Goal: Task Accomplishment & Management: Complete application form

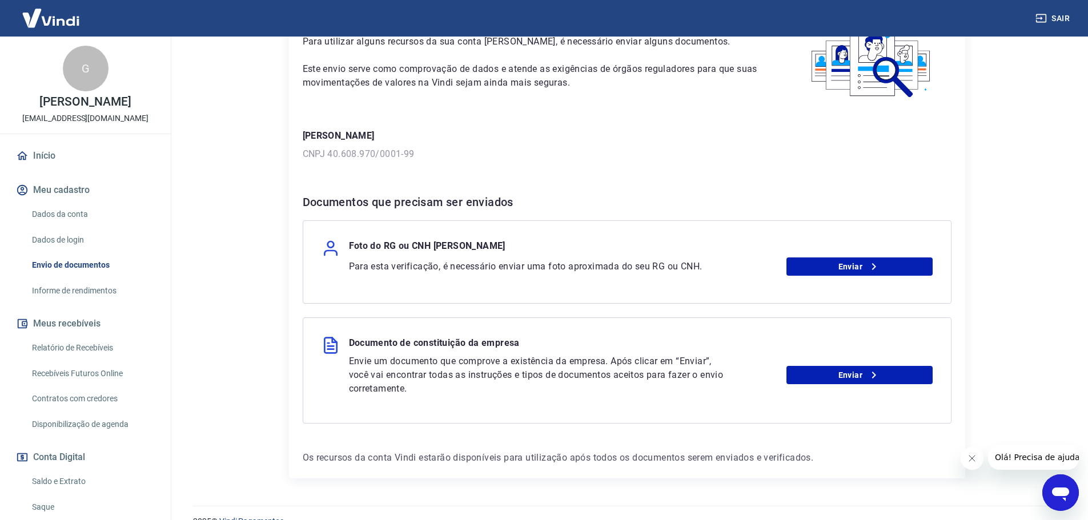
scroll to position [105, 0]
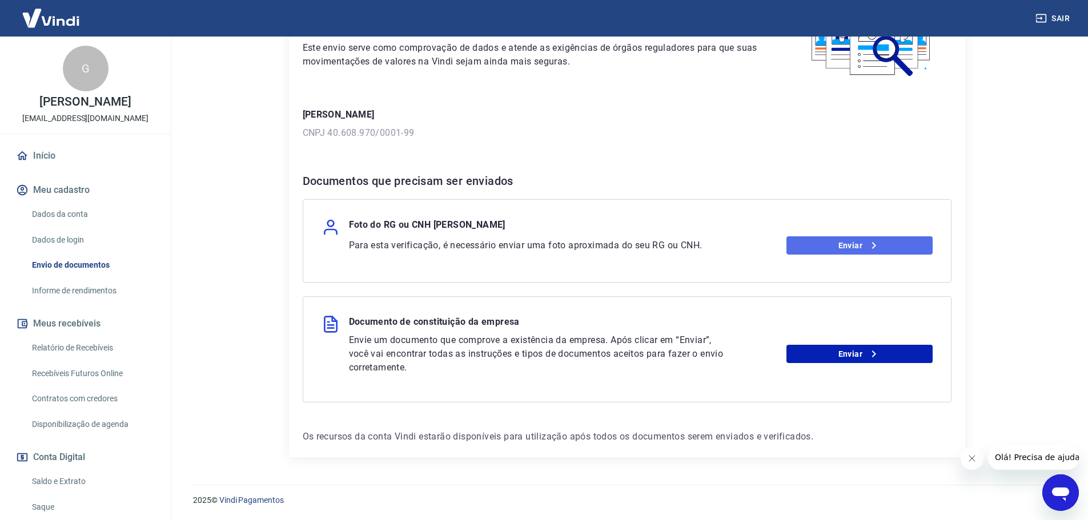
click at [828, 240] on link "Enviar" at bounding box center [859, 245] width 146 height 18
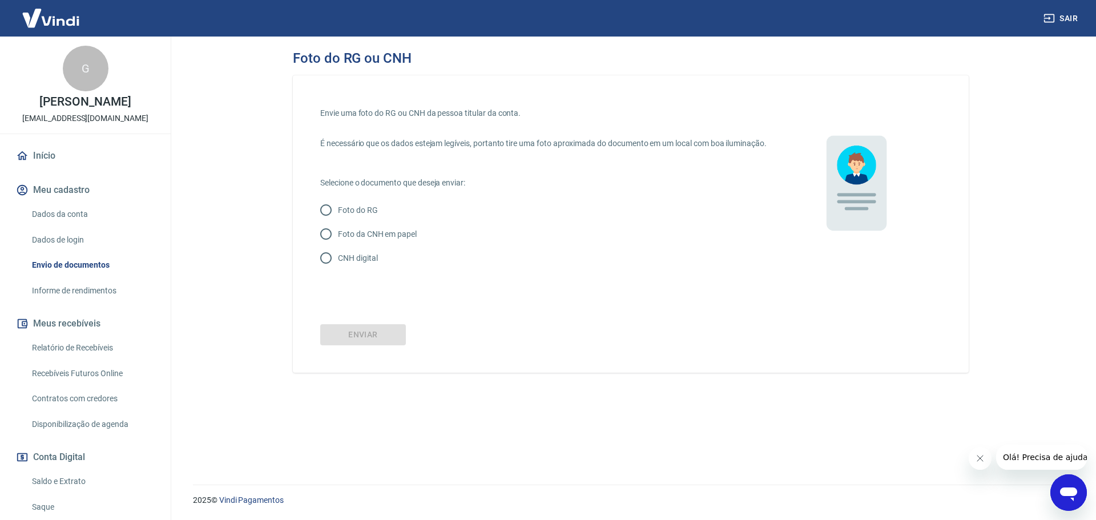
click at [328, 269] on input "CNH digital" at bounding box center [326, 258] width 24 height 24
radio input "true"
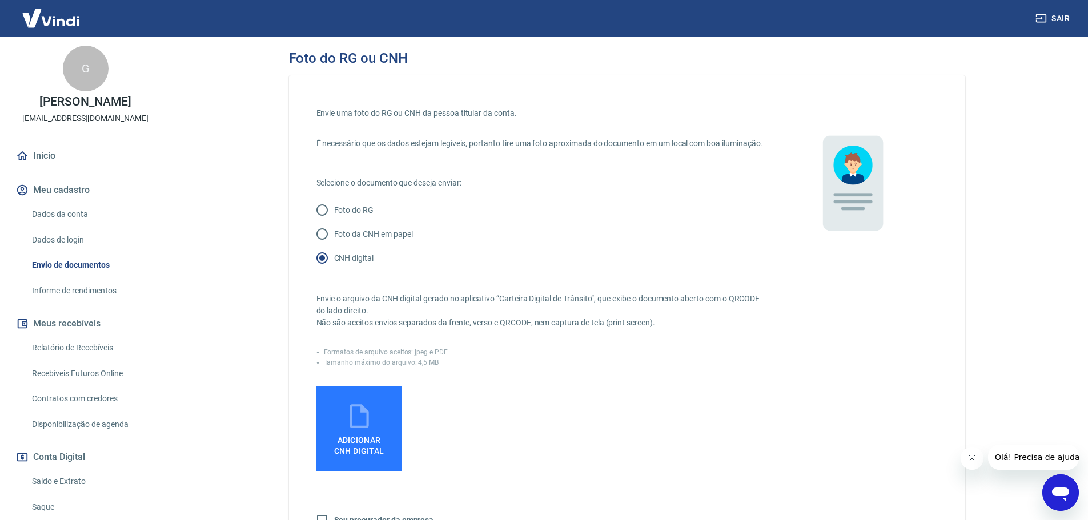
click at [376, 443] on span "Adicionar CNH Digital" at bounding box center [358, 443] width 59 height 26
click at [0, 0] on input "Adicionar CNH Digital" at bounding box center [0, 0] width 0 height 0
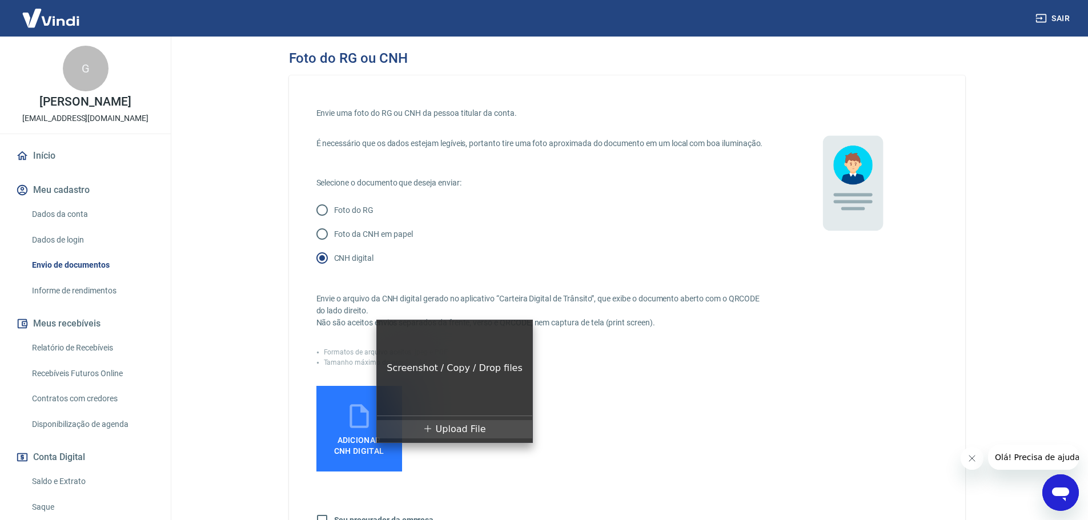
click at [442, 430] on span "Upload File" at bounding box center [461, 429] width 50 height 11
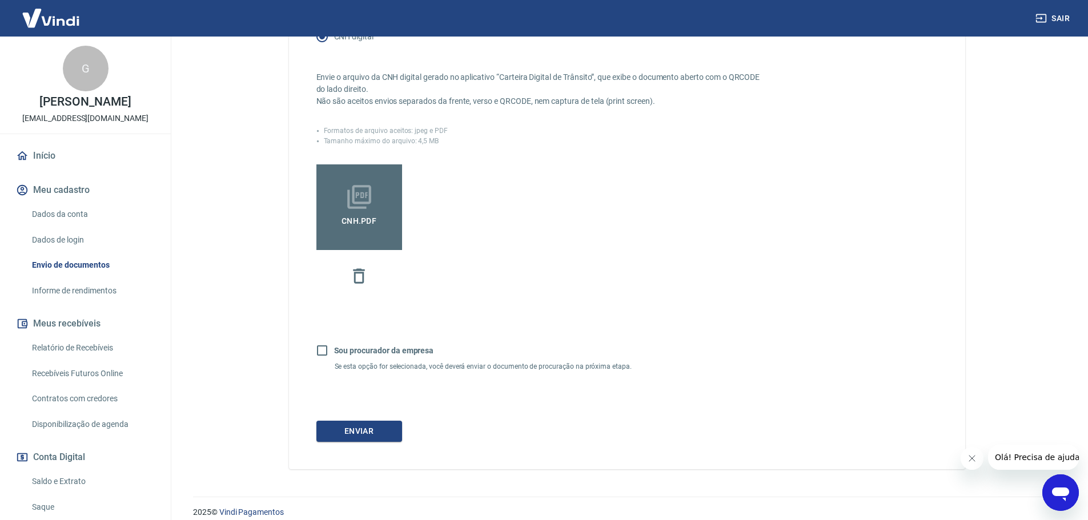
scroll to position [228, 0]
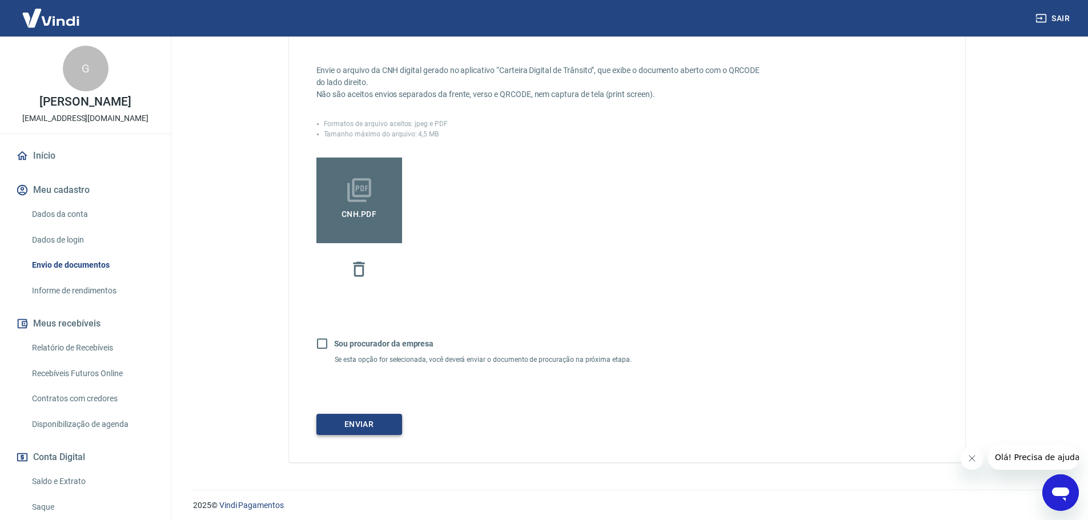
click at [377, 435] on button "Enviar" at bounding box center [359, 424] width 86 height 21
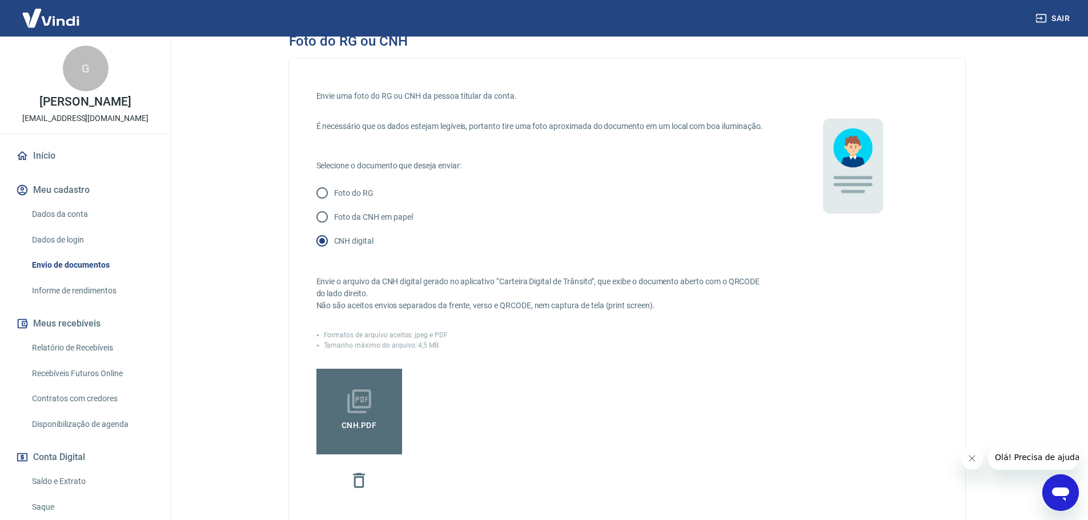
scroll to position [0, 0]
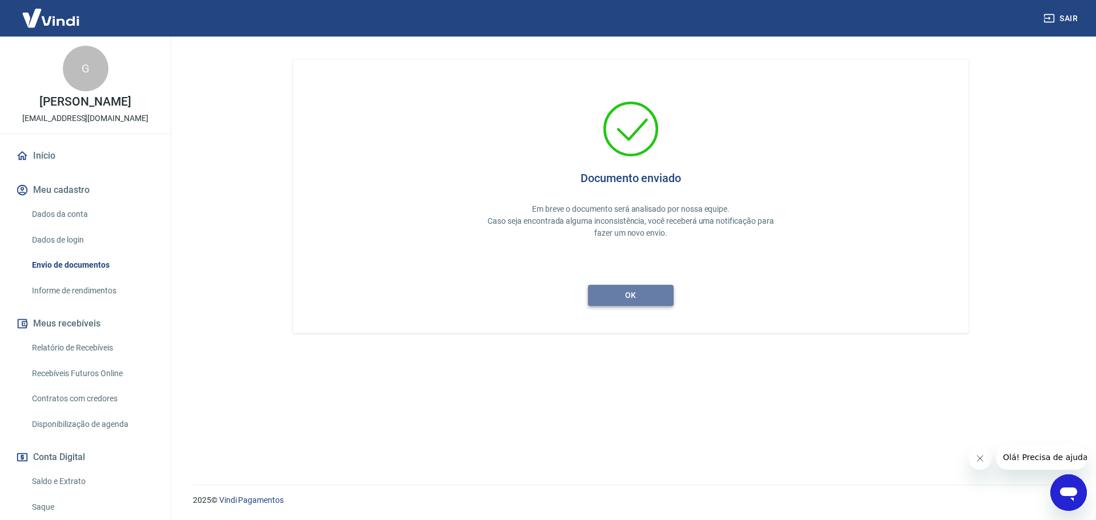
click at [641, 295] on button "ok" at bounding box center [631, 295] width 86 height 21
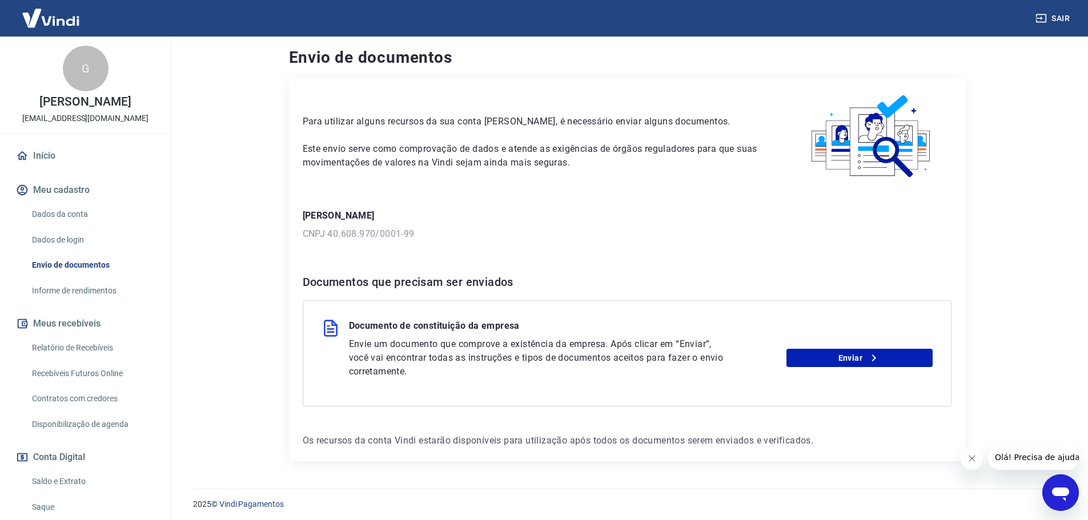
scroll to position [8, 0]
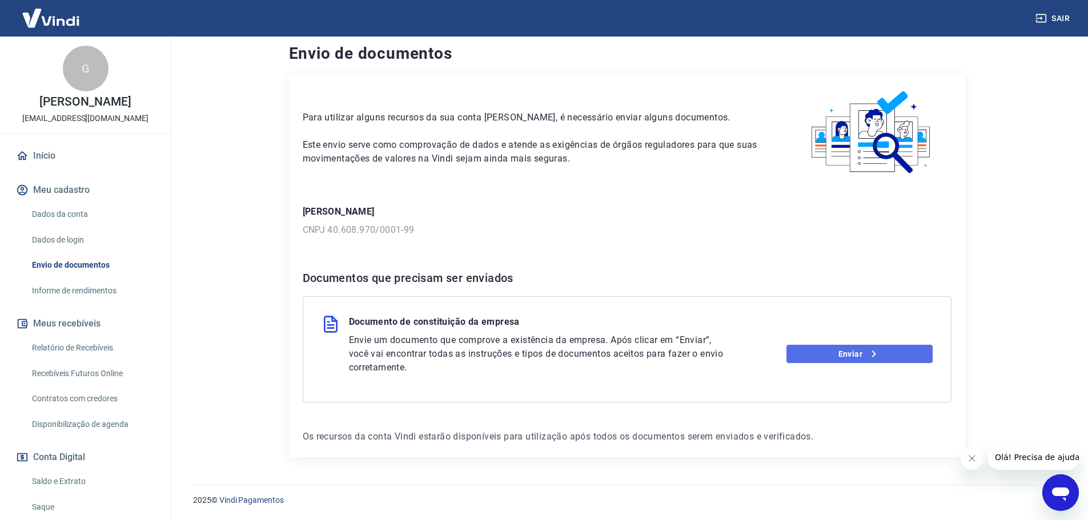
click at [803, 352] on link "Enviar" at bounding box center [859, 354] width 146 height 18
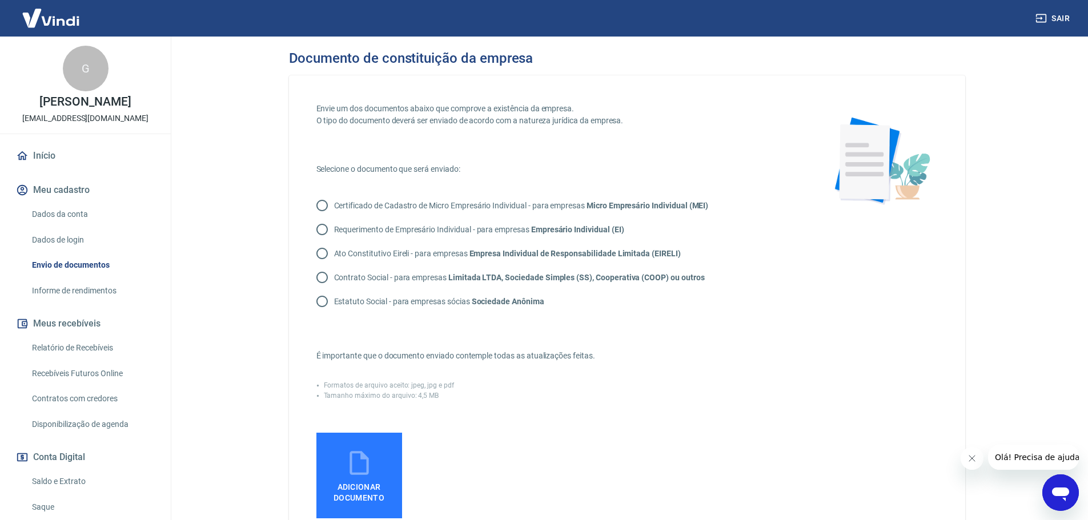
click at [321, 275] on input "Contrato Social - para empresas Limitada LTDA, Sociedade Simples (SS), Cooperat…" at bounding box center [322, 277] width 24 height 24
radio input "true"
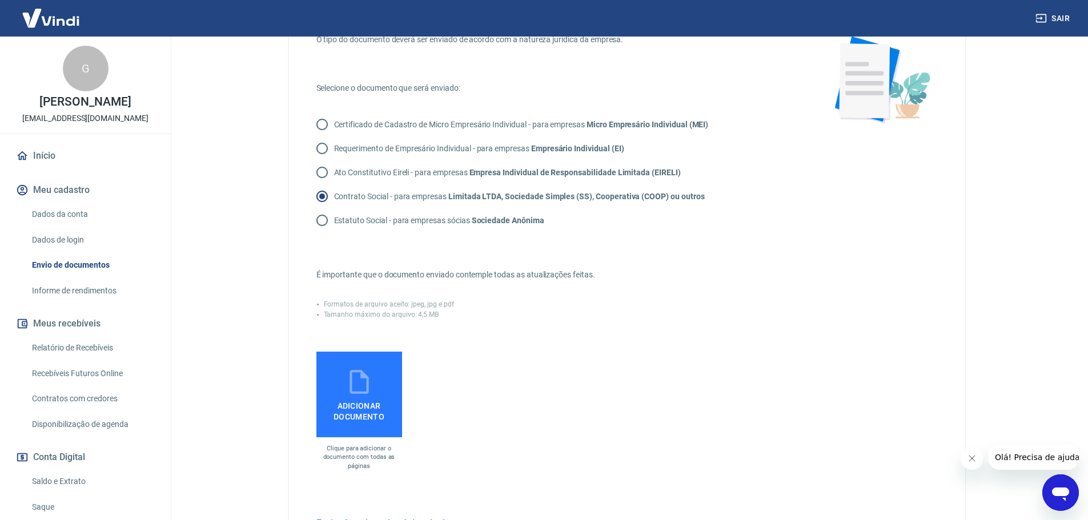
scroll to position [171, 0]
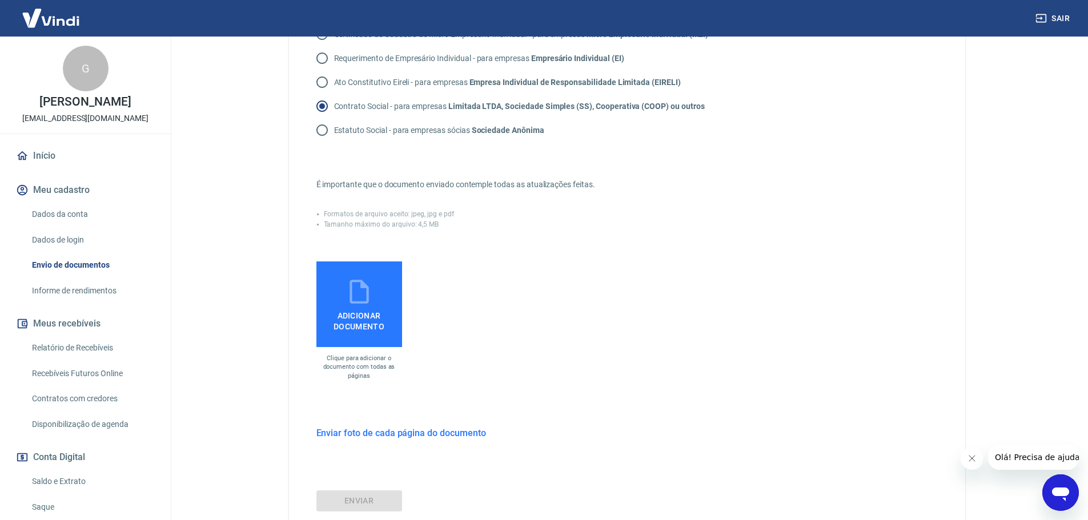
click at [361, 305] on icon at bounding box center [359, 291] width 29 height 29
click at [0, 0] on input "Adicionar documento" at bounding box center [0, 0] width 0 height 0
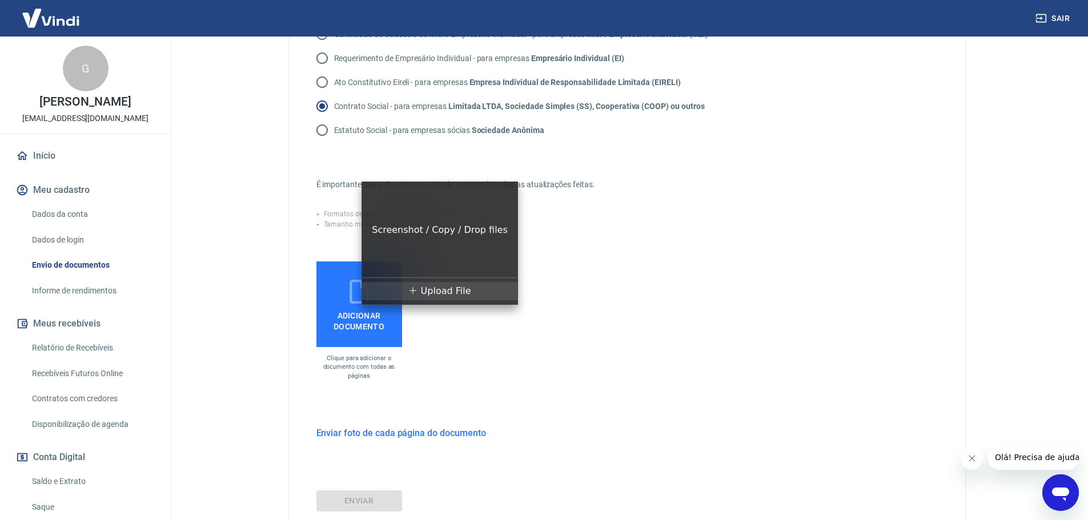
click at [408, 296] on div "Upload File" at bounding box center [439, 291] width 155 height 18
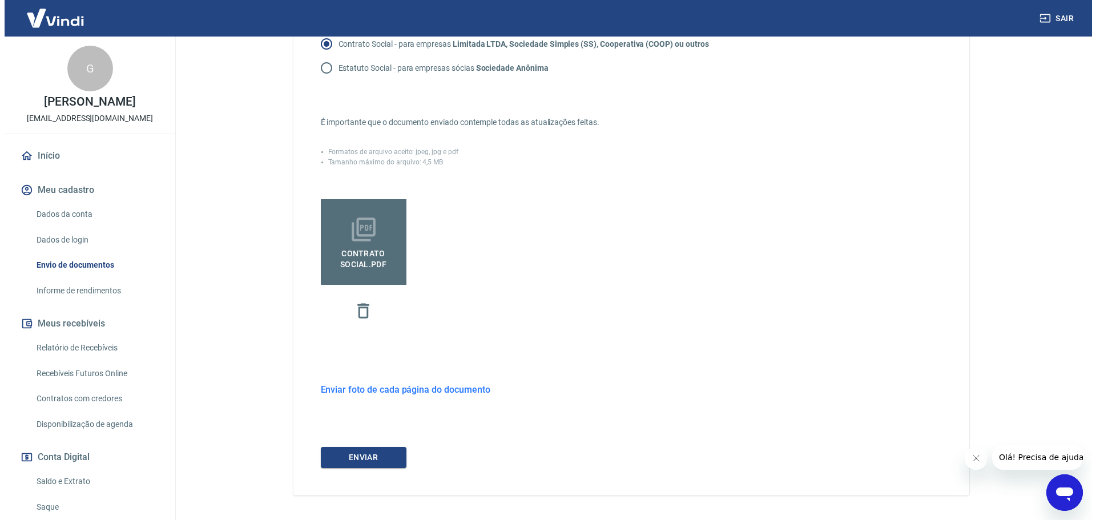
scroll to position [272, 0]
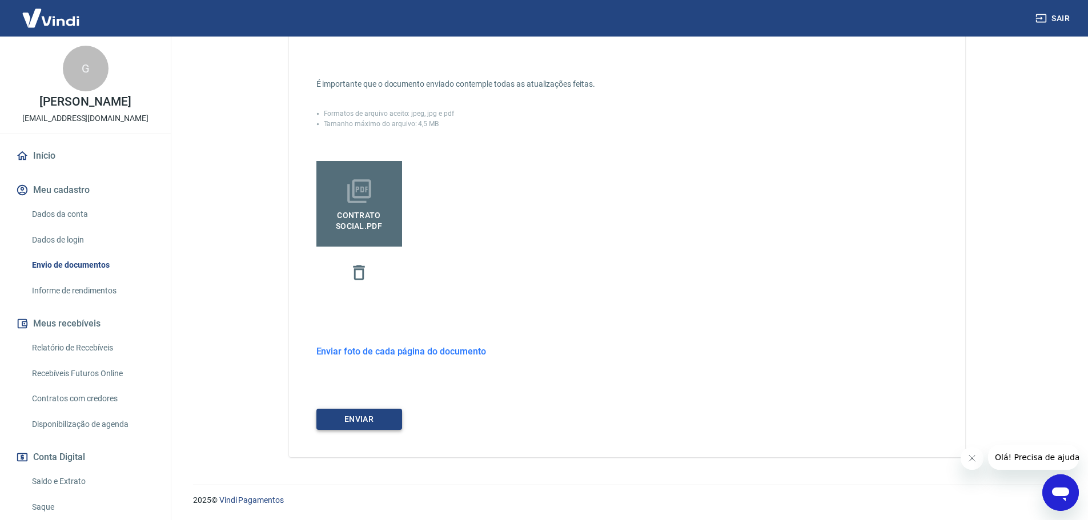
click at [382, 417] on button "ENVIAR" at bounding box center [359, 419] width 86 height 21
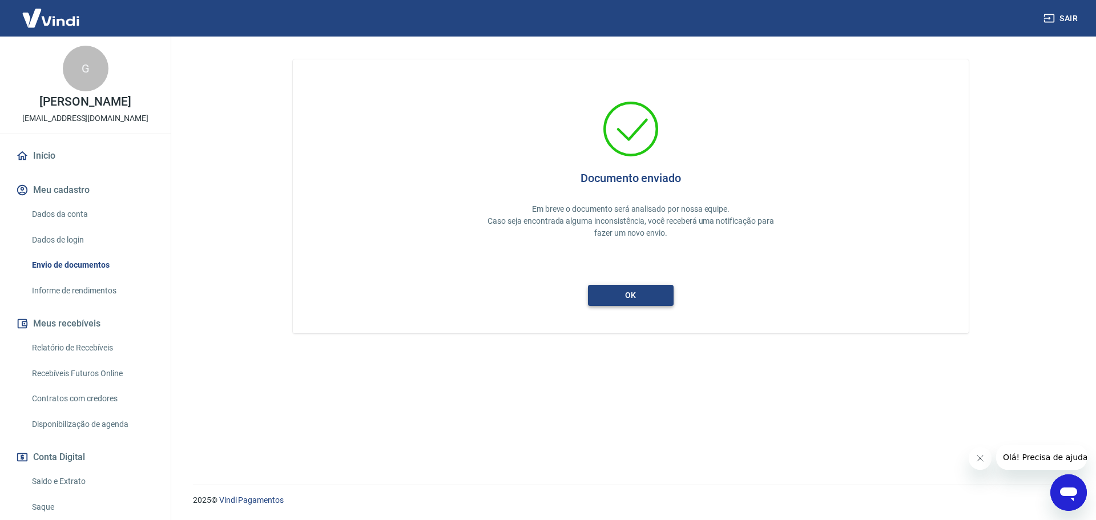
click at [646, 297] on button "ok" at bounding box center [631, 295] width 86 height 21
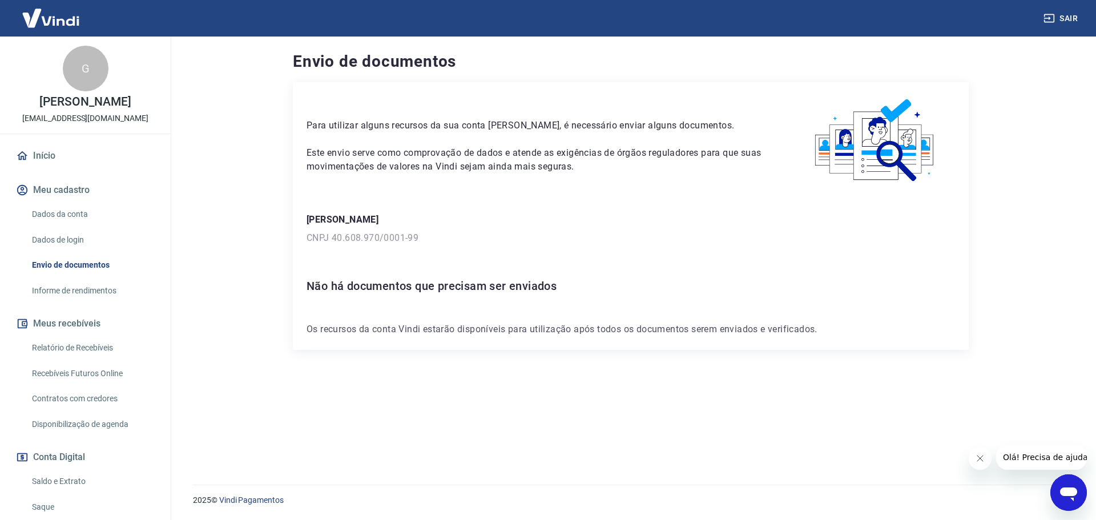
click at [526, 390] on div "Para utilizar alguns recursos da sua conta [PERSON_NAME], é necessário enviar a…" at bounding box center [631, 269] width 676 height 375
click at [552, 362] on div "Para utilizar alguns recursos da sua conta [PERSON_NAME], é necessário enviar a…" at bounding box center [631, 269] width 676 height 375
click at [59, 208] on link "Dados da conta" at bounding box center [92, 214] width 130 height 23
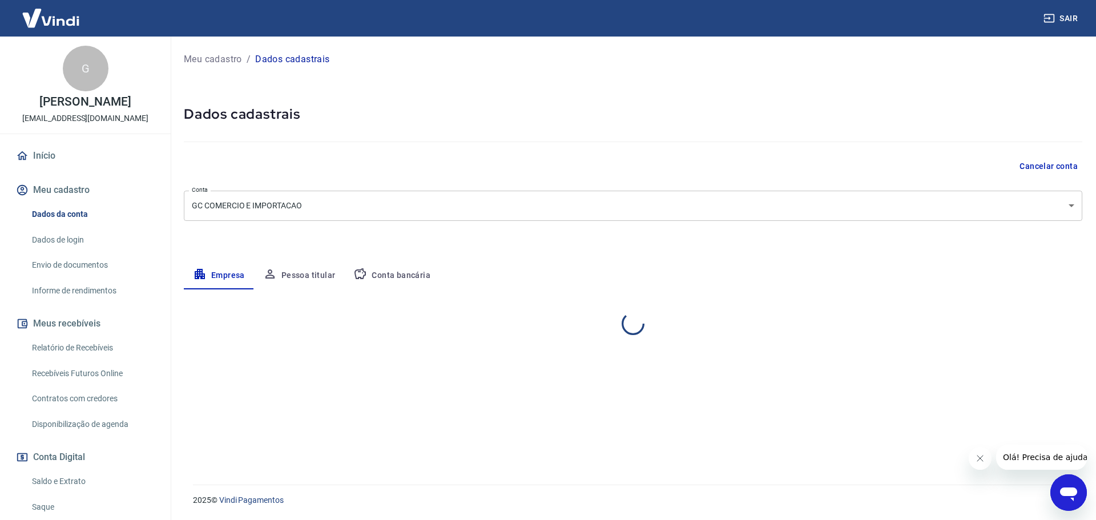
select select "SP"
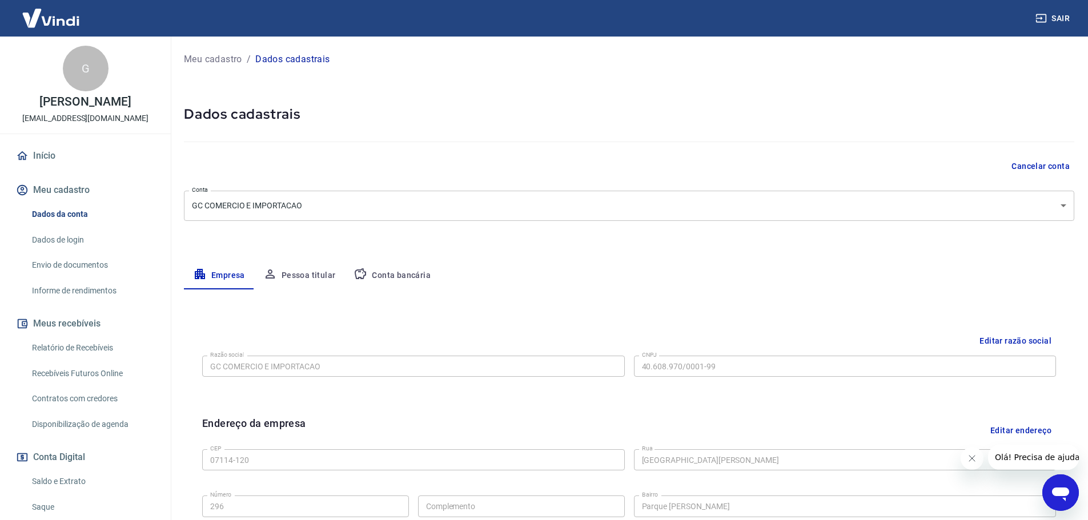
click at [42, 151] on link "Início" at bounding box center [85, 155] width 143 height 25
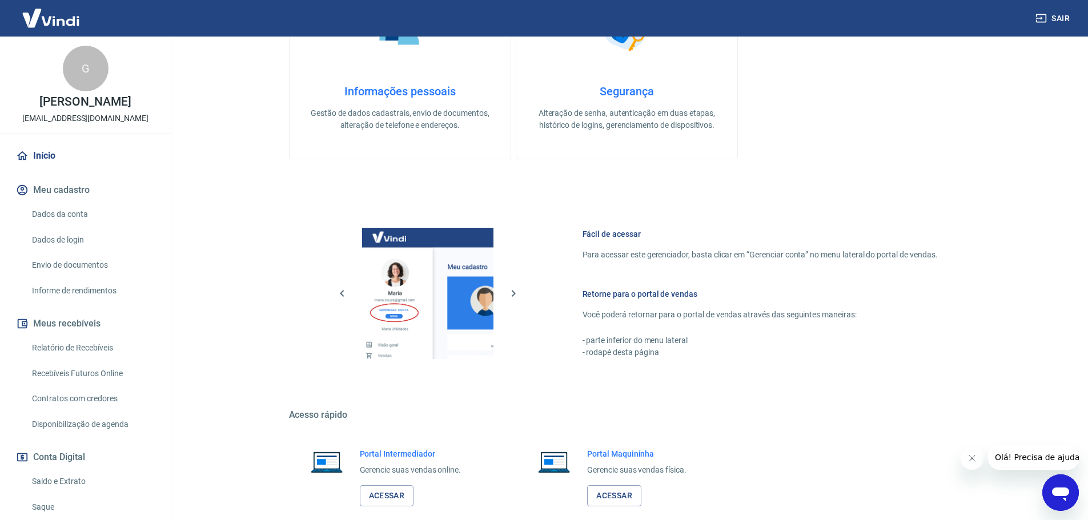
scroll to position [343, 0]
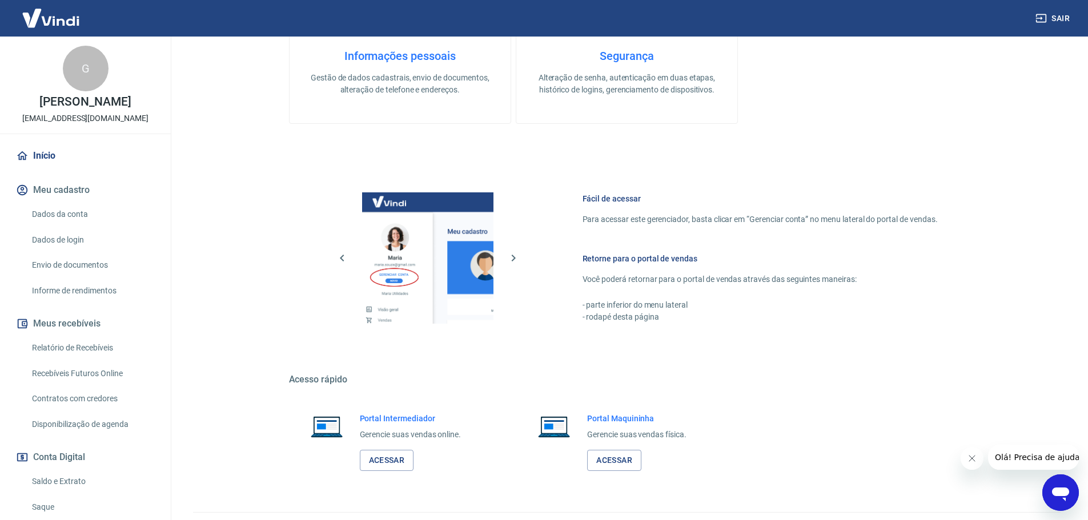
click at [875, 374] on h5 "Acesso rápido" at bounding box center [627, 379] width 676 height 11
click at [389, 466] on link "Acessar" at bounding box center [387, 460] width 54 height 21
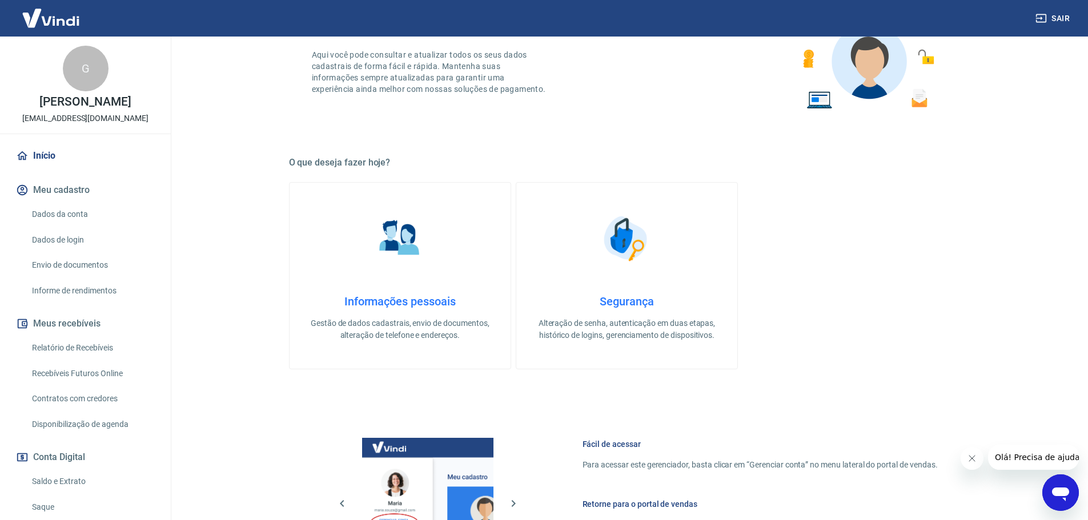
scroll to position [57, 0]
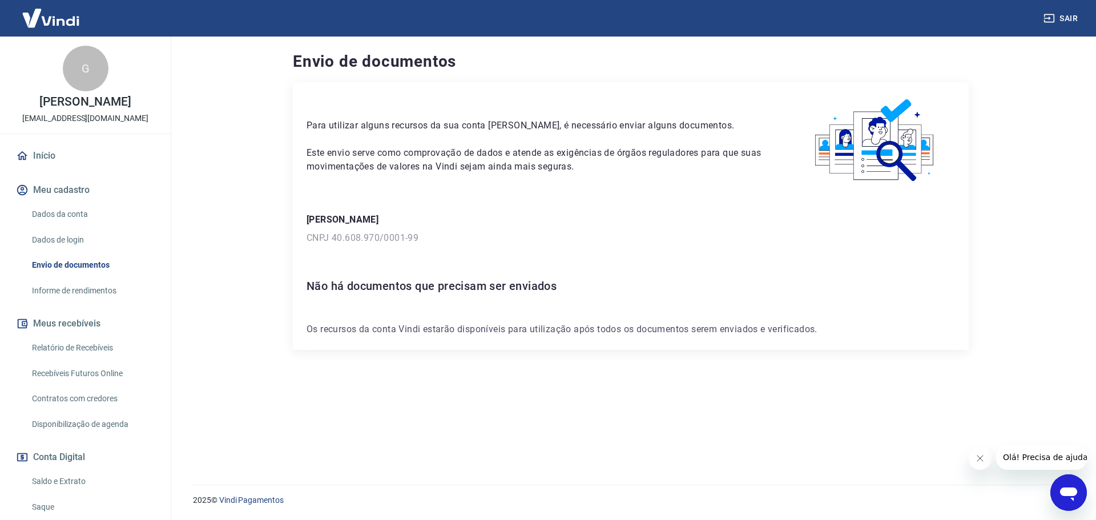
click at [363, 370] on div "Para utilizar alguns recursos da sua conta [PERSON_NAME], é necessário enviar a…" at bounding box center [631, 269] width 676 height 375
